Goal: Check status

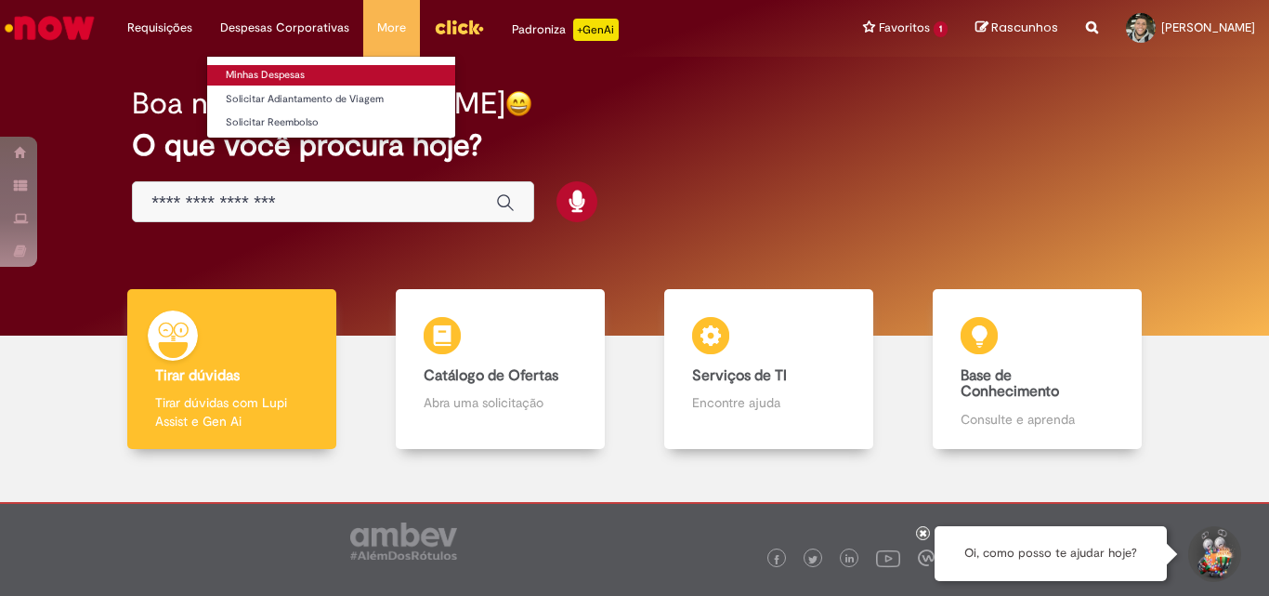
click at [278, 73] on link "Minhas Despesas" at bounding box center [331, 75] width 248 height 20
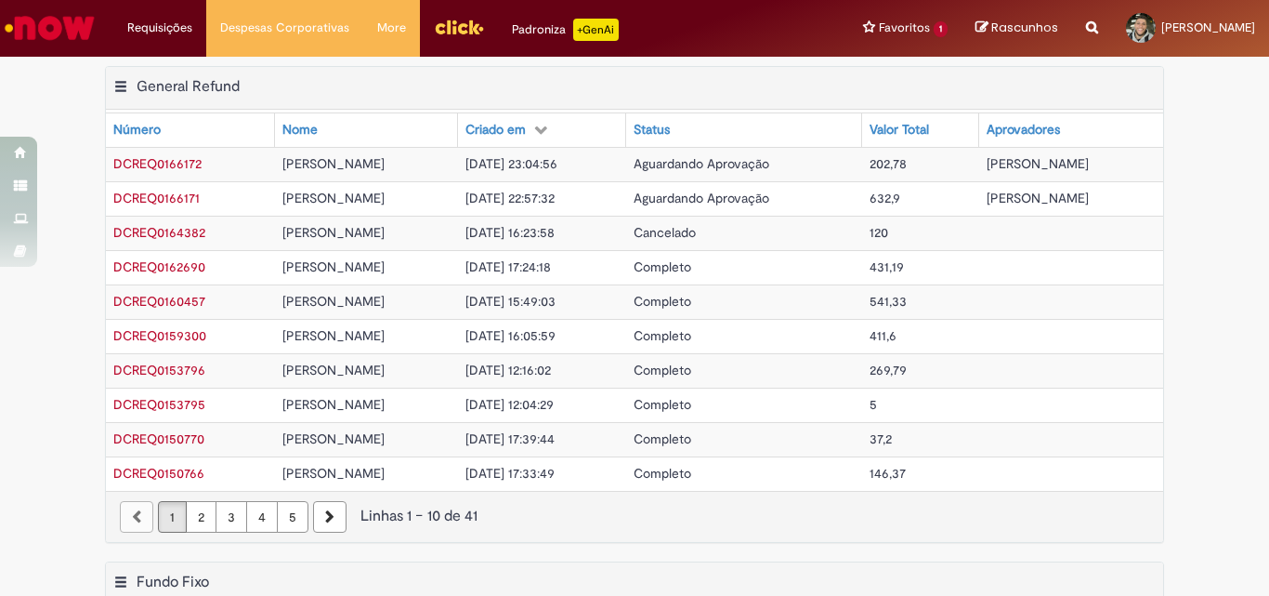
click at [148, 157] on span "DCREQ0166172" at bounding box center [157, 163] width 88 height 17
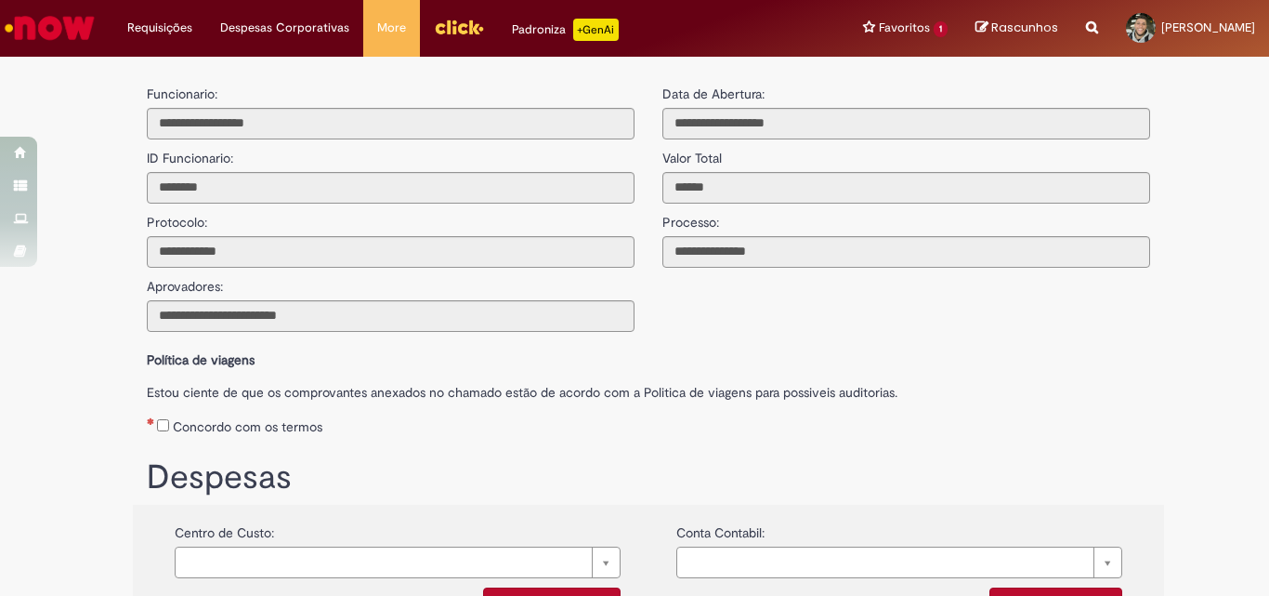
click at [0, 0] on link "Minhas Despesas" at bounding box center [0, 0] width 0 height 0
click span "DCREQ0162690"
type input "**********"
click at [52, 28] on img "Ir para a Homepage" at bounding box center [50, 27] width 96 height 37
